Goal: Information Seeking & Learning: Learn about a topic

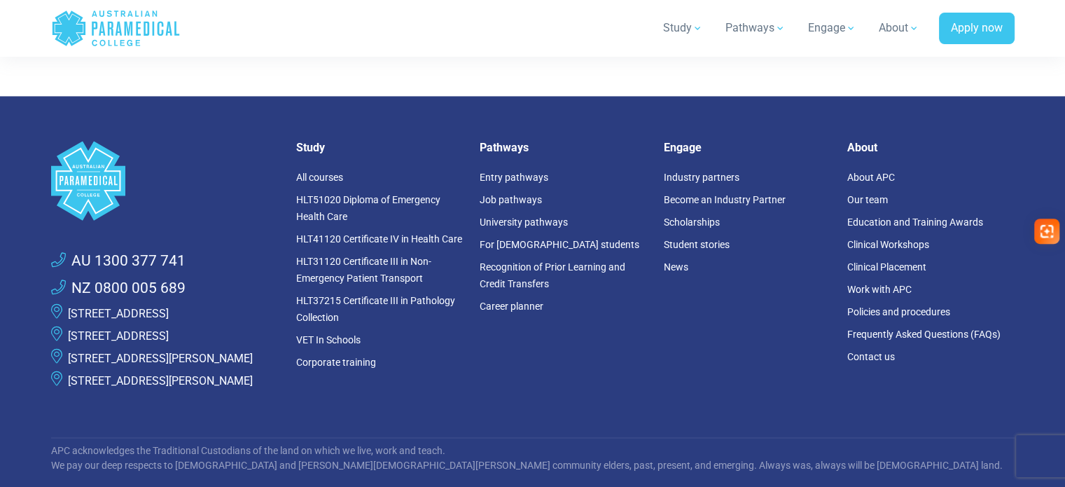
scroll to position [2142, 0]
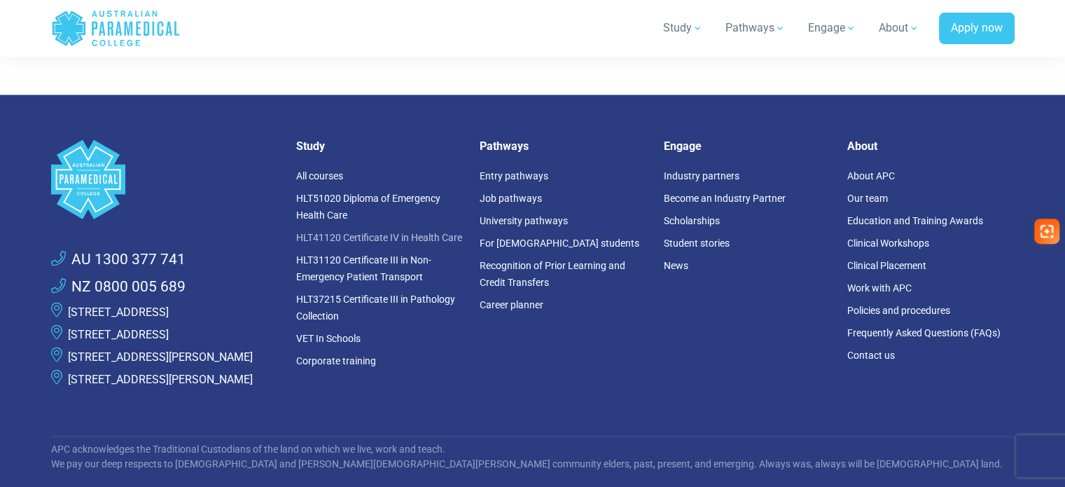
click at [431, 236] on link "HLT41120 Certificate IV in Health Care" at bounding box center [379, 237] width 166 height 11
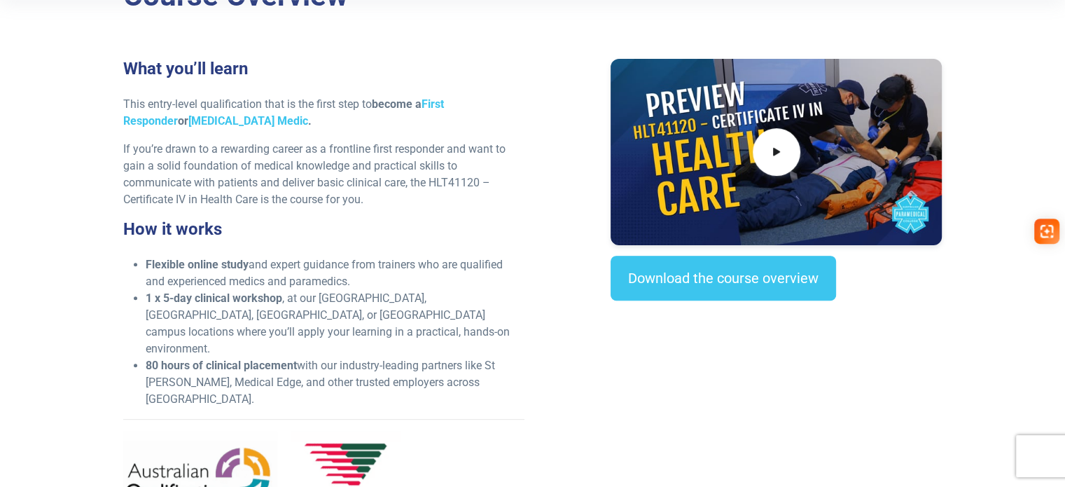
scroll to position [412, 0]
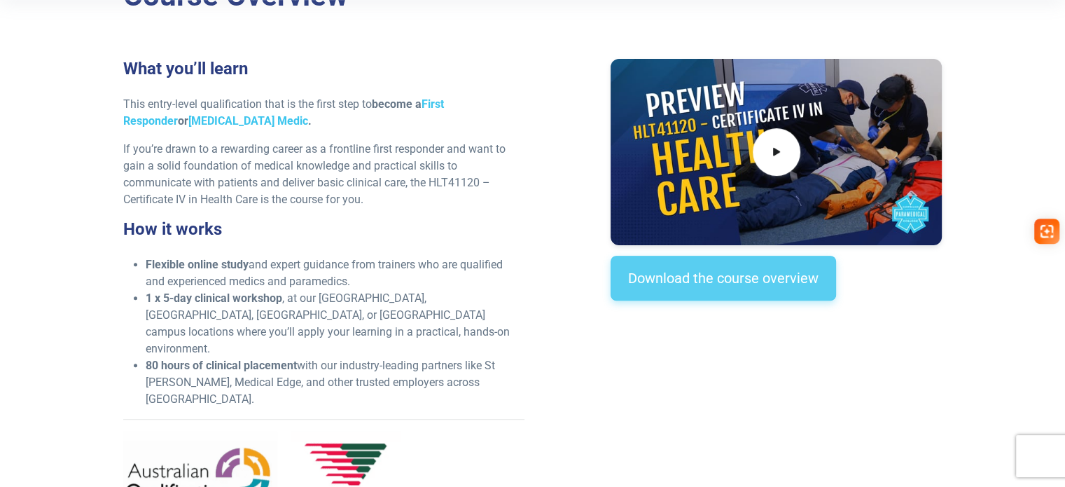
click at [667, 288] on link "Download the course overview" at bounding box center [724, 278] width 226 height 45
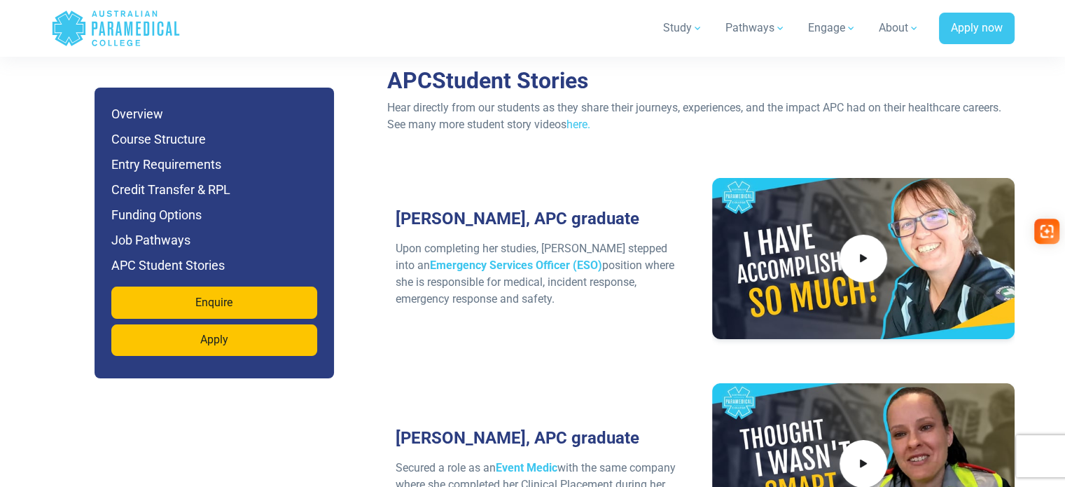
scroll to position [4562, 0]
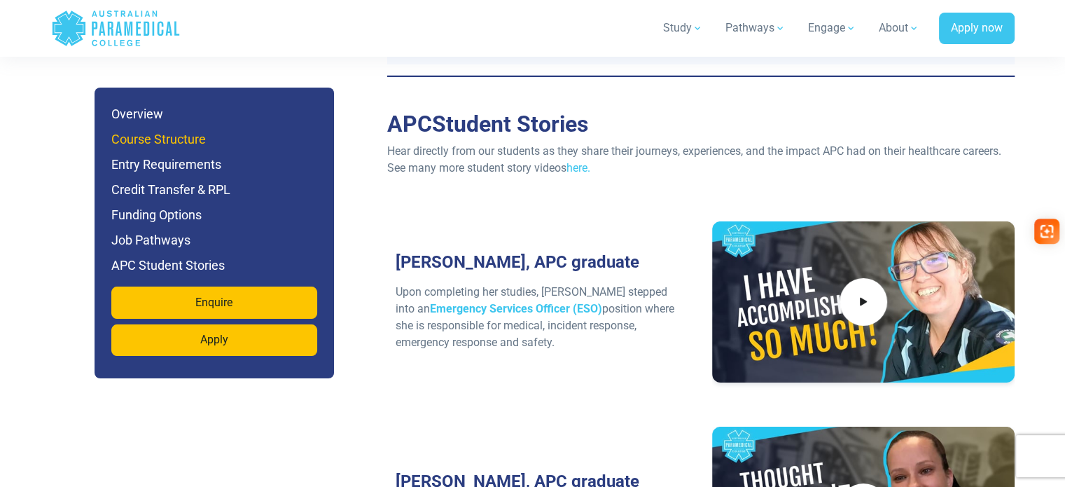
click at [167, 134] on h6 "Course Structure" at bounding box center [214, 140] width 206 height 20
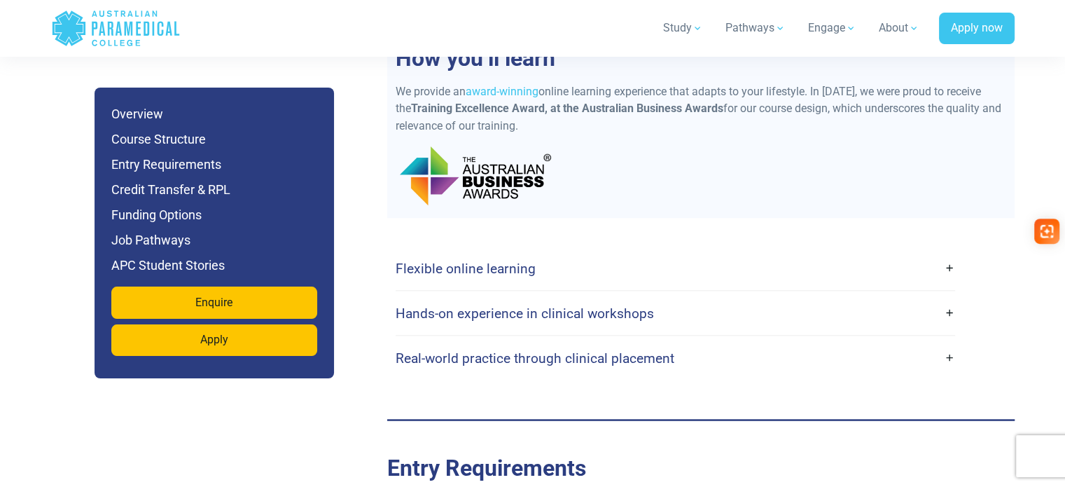
scroll to position [2538, 0]
click at [948, 252] on link "Flexible online learning" at bounding box center [676, 268] width 560 height 33
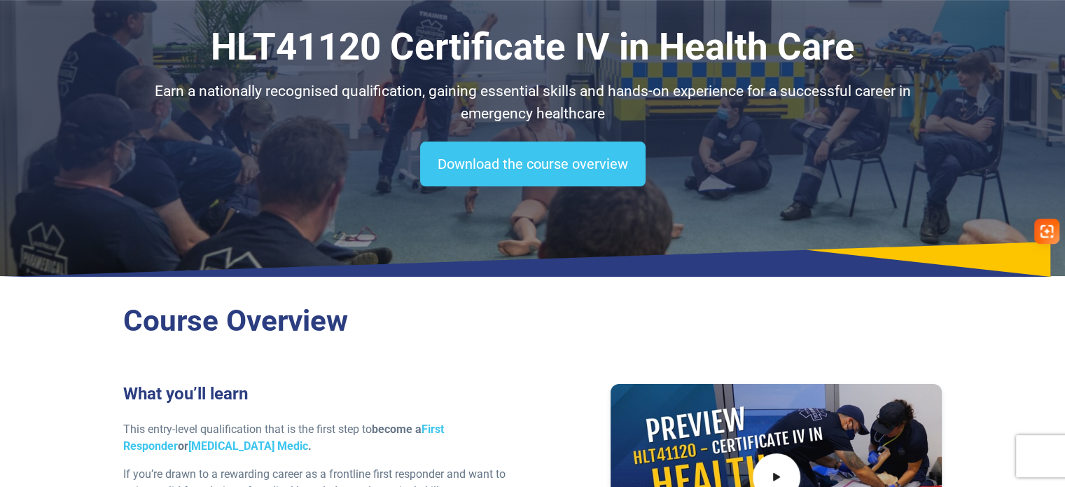
scroll to position [87, 0]
